Goal: Task Accomplishment & Management: Manage account settings

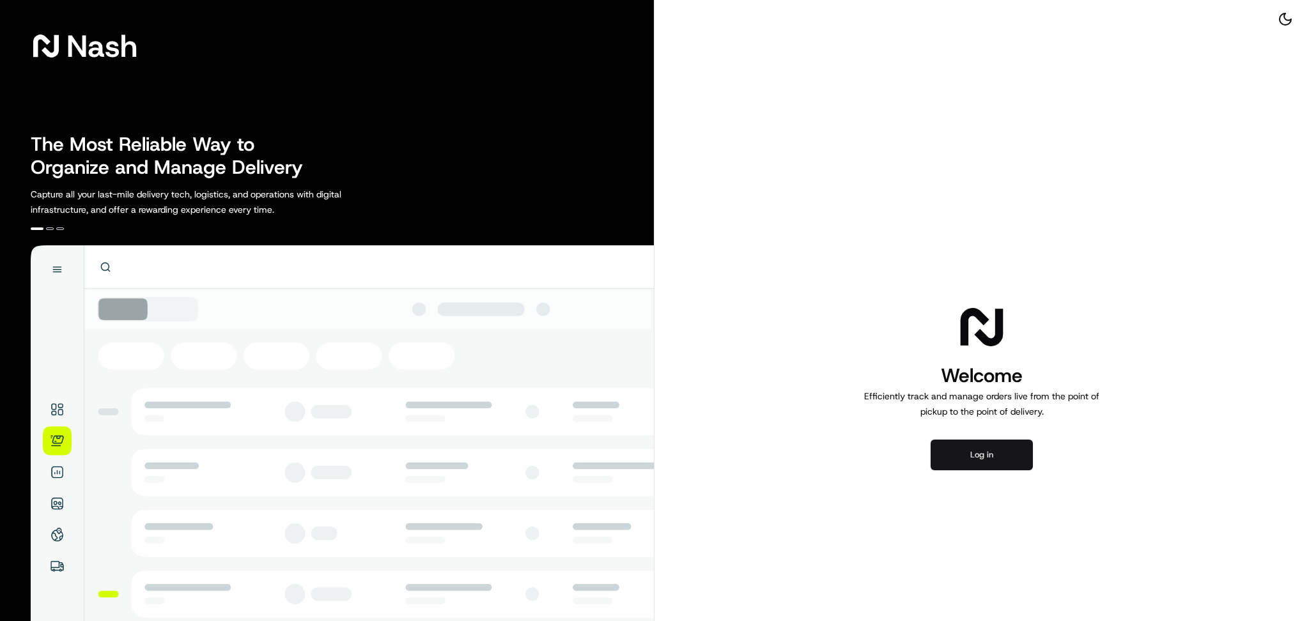
click at [1004, 454] on button "Log in" at bounding box center [982, 455] width 102 height 31
